Goal: Navigation & Orientation: Understand site structure

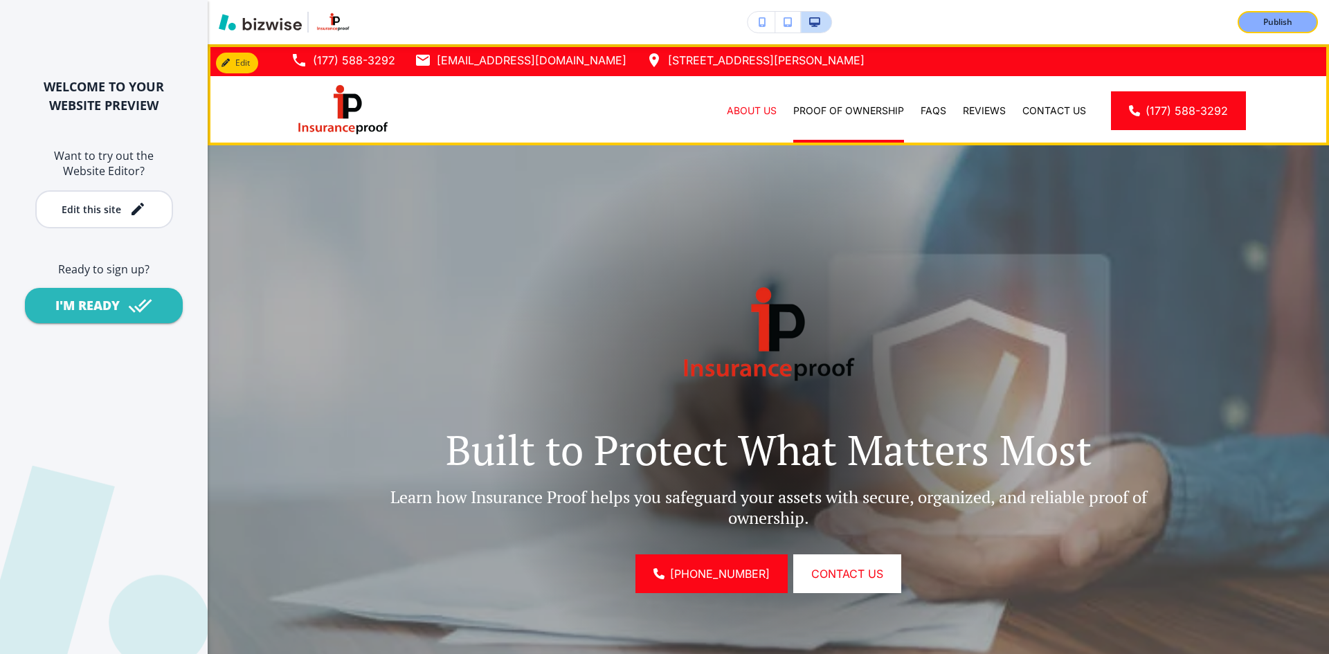
click at [840, 100] on div "Proof of Ownership" at bounding box center [848, 110] width 127 height 69
click at [842, 108] on p "Proof of Ownership" at bounding box center [848, 111] width 111 height 14
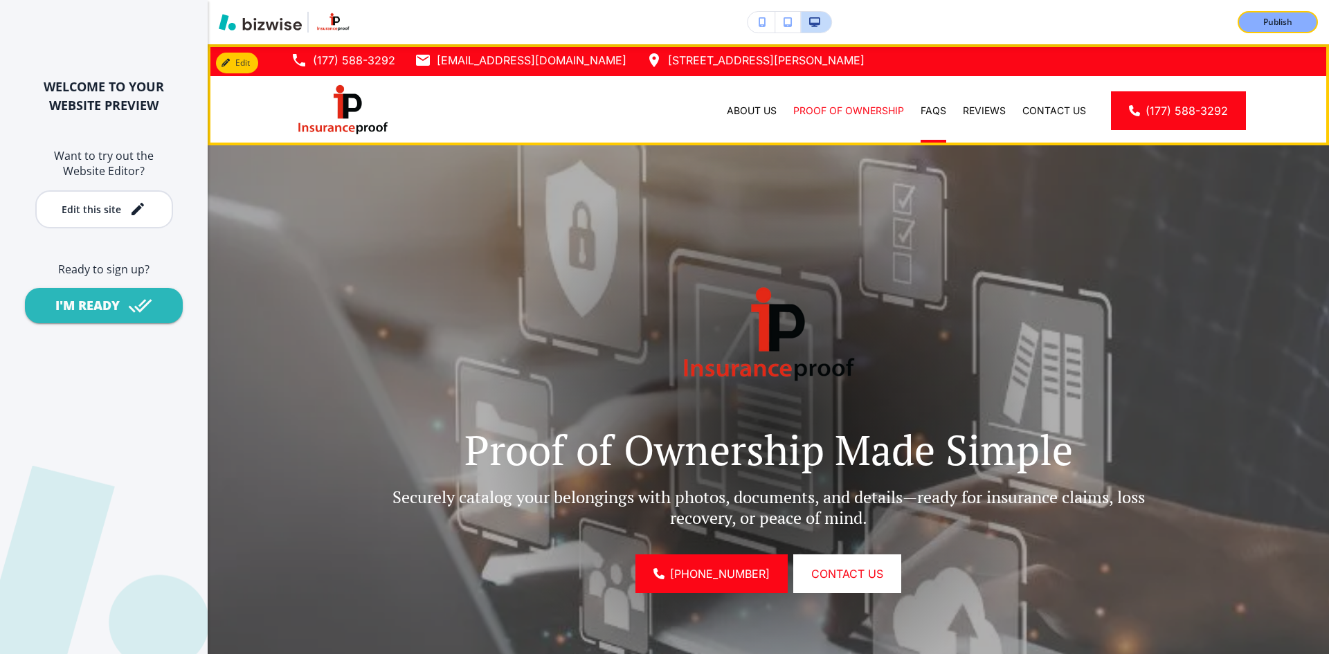
click at [954, 114] on div "Reviews" at bounding box center [984, 111] width 60 height 14
click at [987, 110] on p "Reviews" at bounding box center [984, 111] width 43 height 14
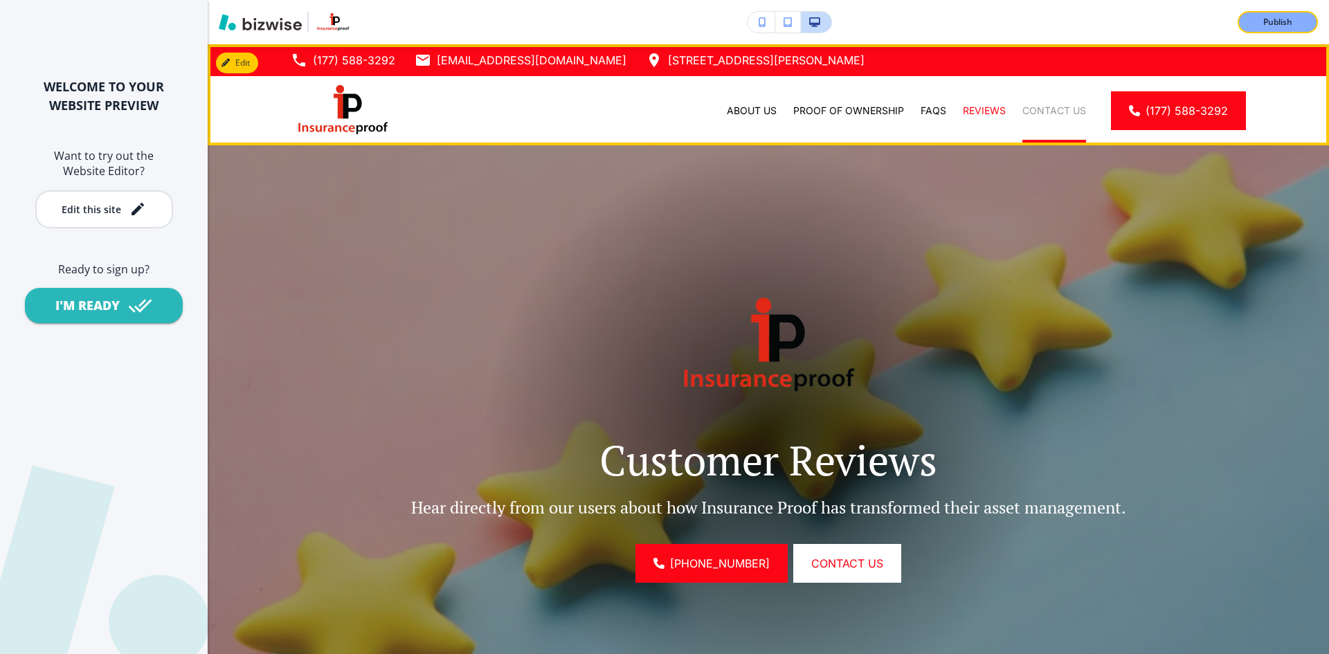
click at [1022, 115] on p "Contact Us" at bounding box center [1054, 111] width 64 height 14
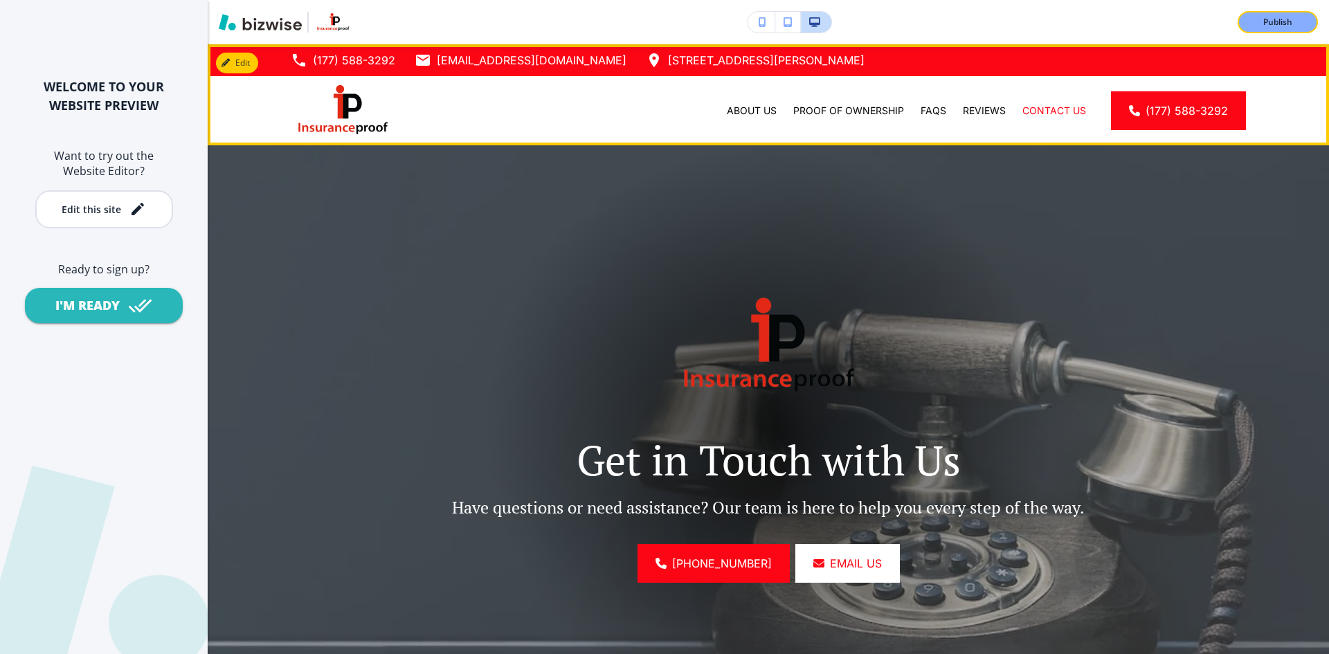
click at [736, 119] on div "About Us" at bounding box center [751, 110] width 66 height 69
click at [744, 112] on p "About Us" at bounding box center [752, 111] width 50 height 14
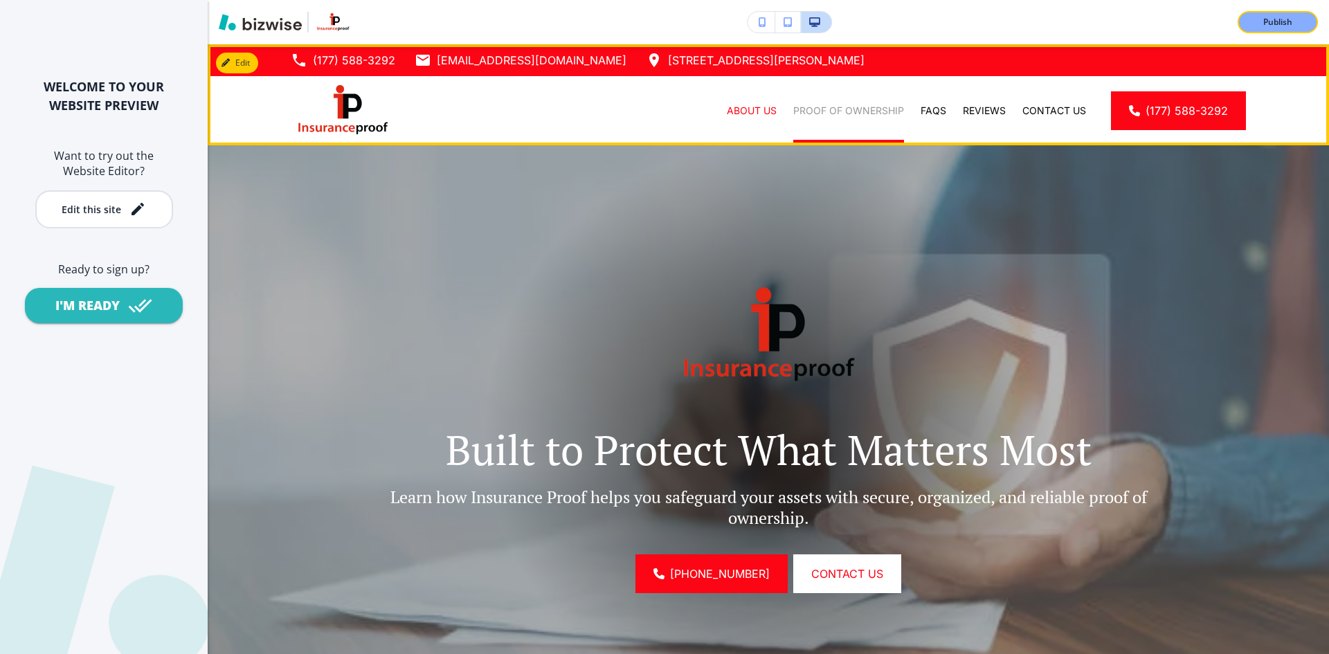
click at [842, 112] on p "Proof of Ownership" at bounding box center [848, 111] width 111 height 14
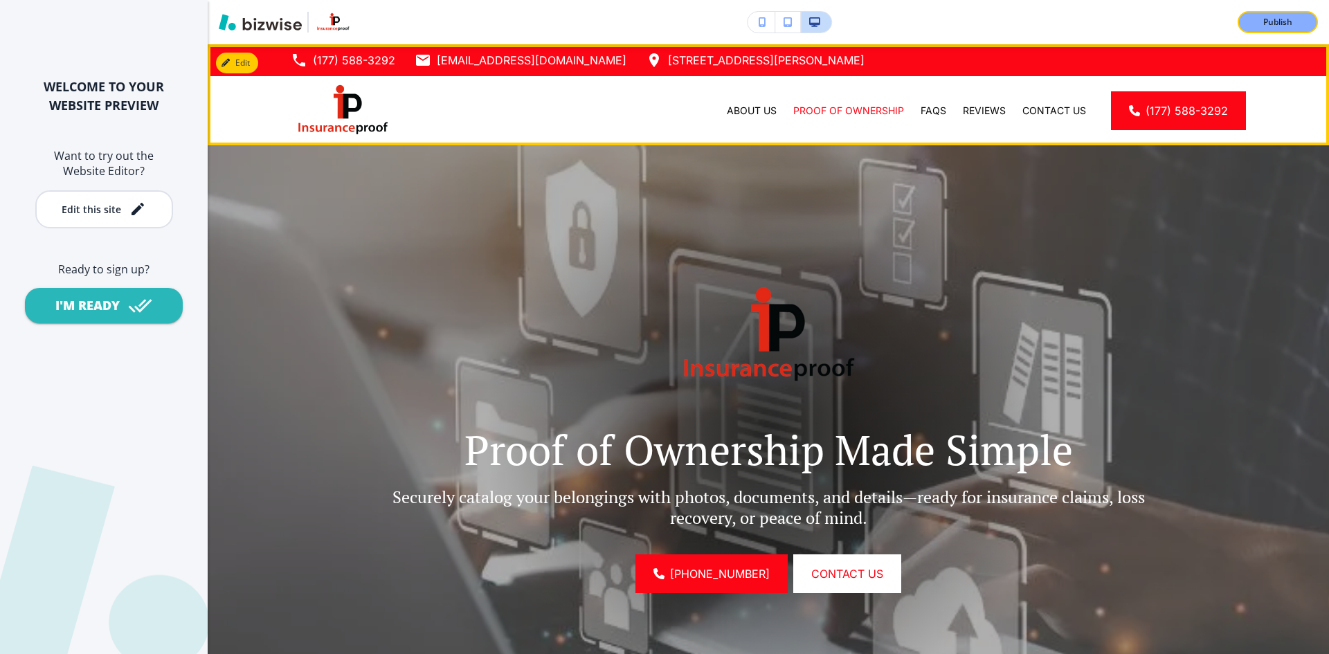
click at [912, 100] on div "FAQs" at bounding box center [933, 110] width 42 height 69
click at [920, 113] on p "FAQs" at bounding box center [933, 111] width 26 height 14
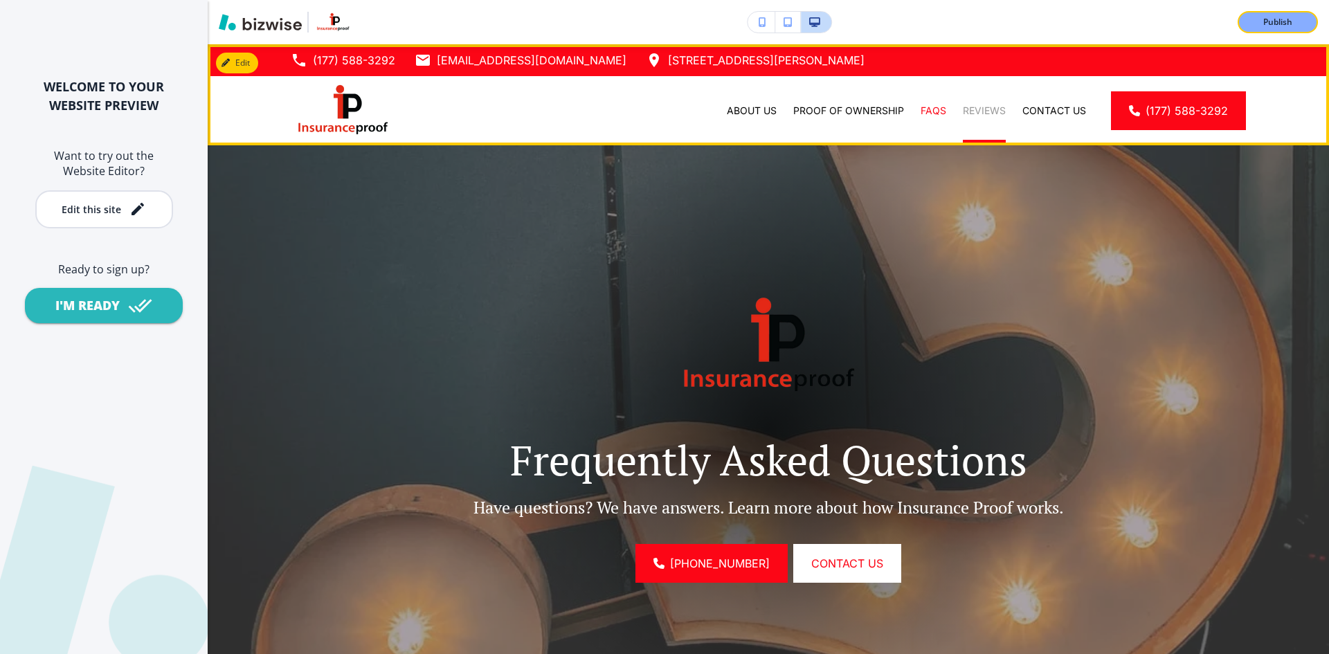
click at [976, 112] on p "Reviews" at bounding box center [984, 111] width 43 height 14
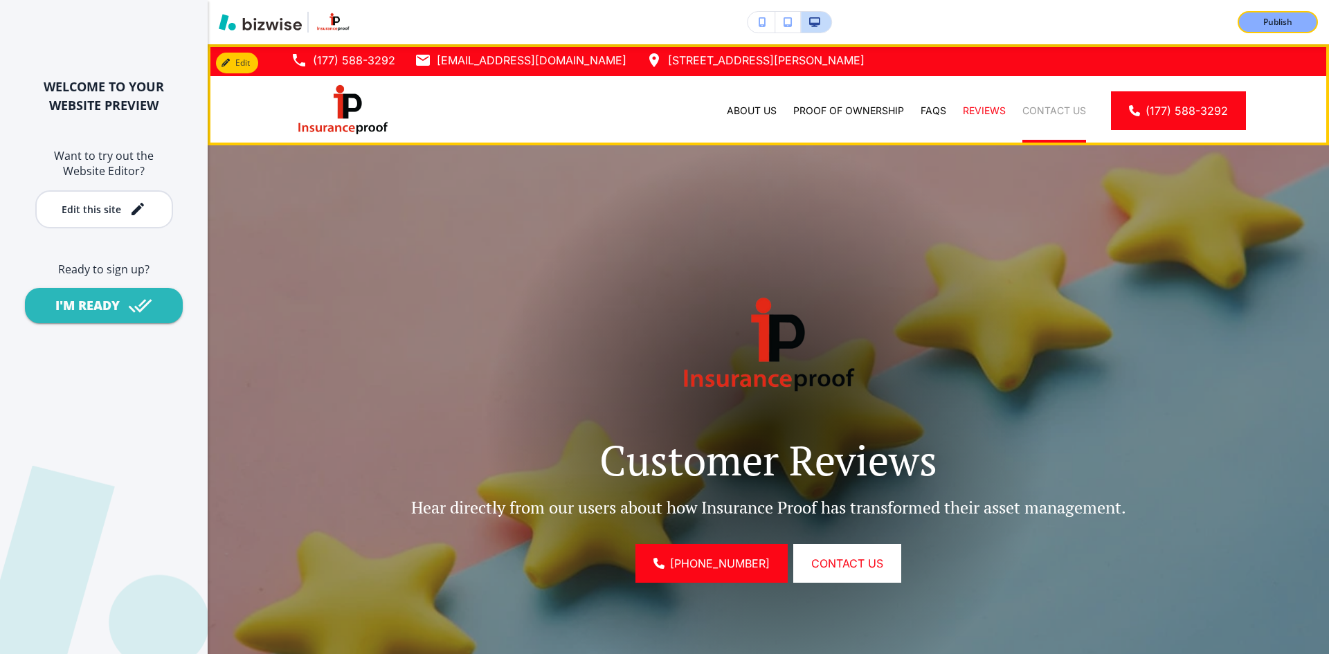
click at [1036, 106] on p "Contact Us" at bounding box center [1054, 111] width 64 height 14
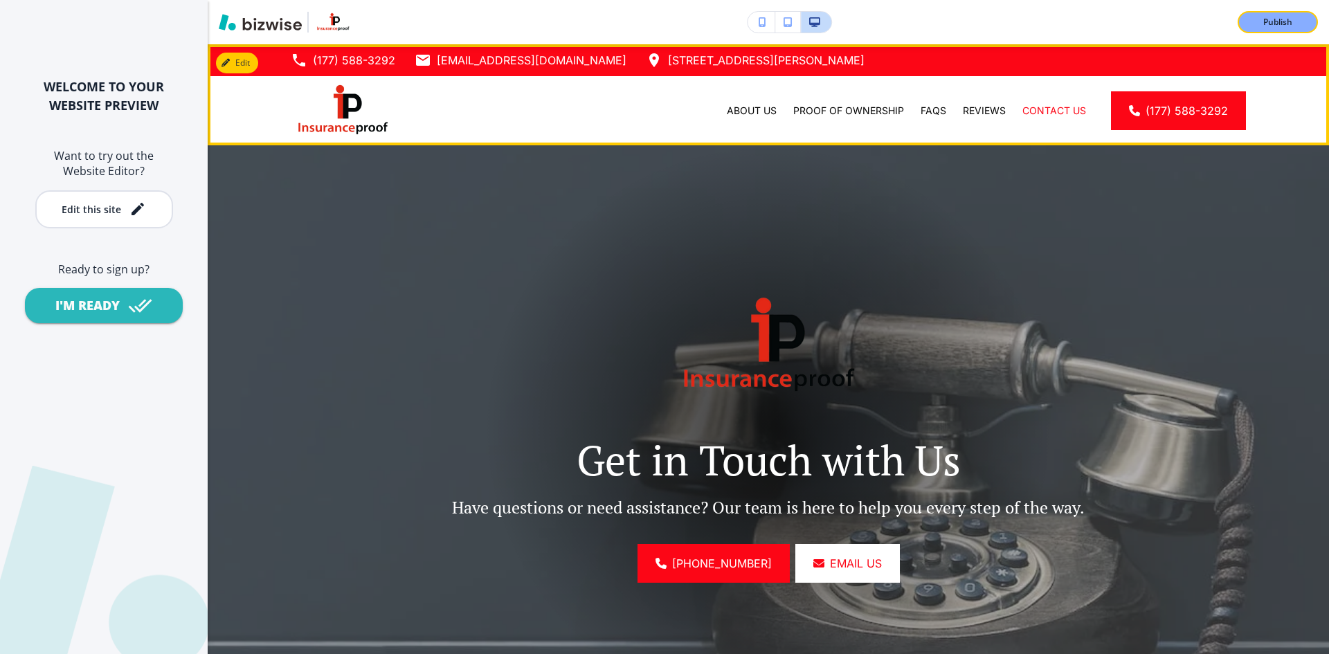
click at [347, 104] on img at bounding box center [343, 110] width 104 height 58
